Goal: Check status: Check status

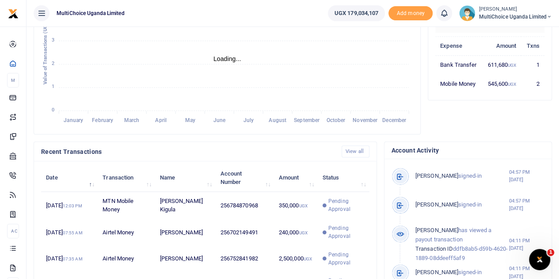
scroll to position [177, 0]
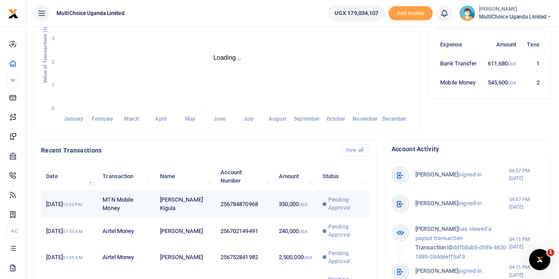
click at [343, 210] on span "Pending Approval" at bounding box center [347, 204] width 36 height 16
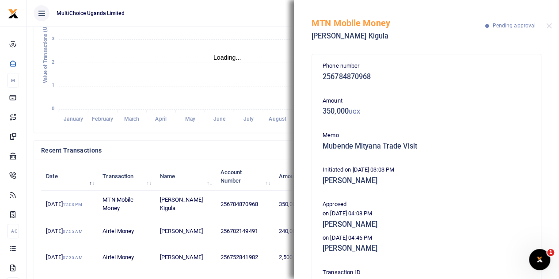
click at [545, 26] on div "MTN Mobile Money [PERSON_NAME] Pending approval" at bounding box center [426, 24] width 265 height 49
click at [548, 24] on button "Close" at bounding box center [550, 26] width 6 height 6
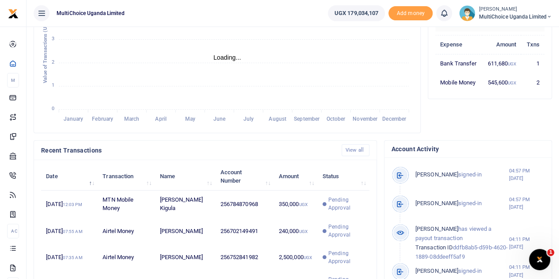
click at [499, 5] on ul "UGX 179,034,107 Add money Notifications 0 You have no new notification Switch a…" at bounding box center [440, 13] width 238 height 27
click at [499, 10] on small "[PERSON_NAME]" at bounding box center [515, 10] width 73 height 8
click at [502, 31] on link "Switch accounts" at bounding box center [518, 32] width 70 height 12
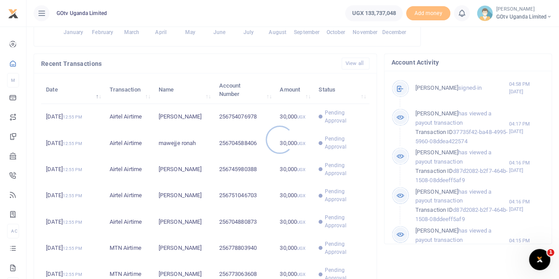
scroll to position [265, 0]
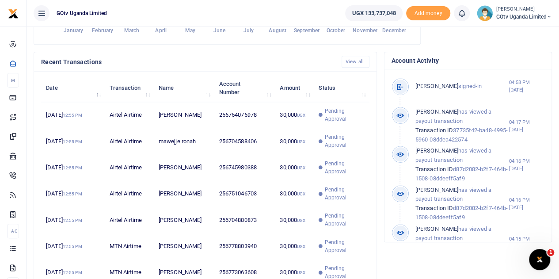
click at [333, 114] on div at bounding box center [279, 139] width 559 height 279
click at [333, 114] on span "Pending Approval" at bounding box center [345, 115] width 40 height 16
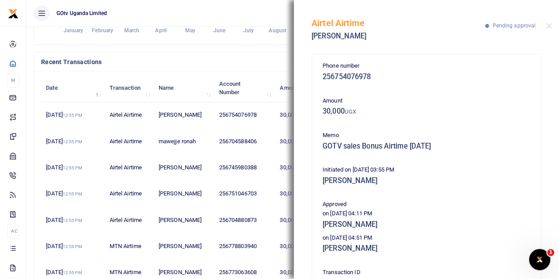
scroll to position [44, 0]
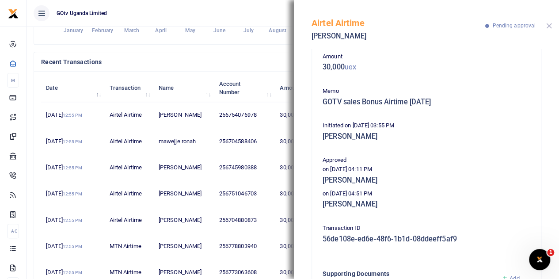
click at [547, 24] on button "Close" at bounding box center [550, 26] width 6 height 6
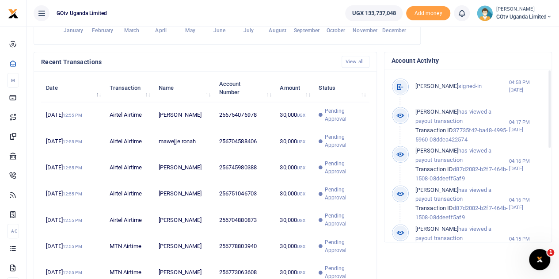
click at [382, 213] on div "Account Activity [PERSON_NAME] signed-in 04:58 PM [DATE] [PERSON_NAME]" at bounding box center [468, 187] width 175 height 270
click at [528, 10] on small "[PERSON_NAME]" at bounding box center [525, 10] width 56 height 8
click at [525, 32] on link "Switch accounts" at bounding box center [519, 32] width 70 height 12
